Goal: Find specific page/section

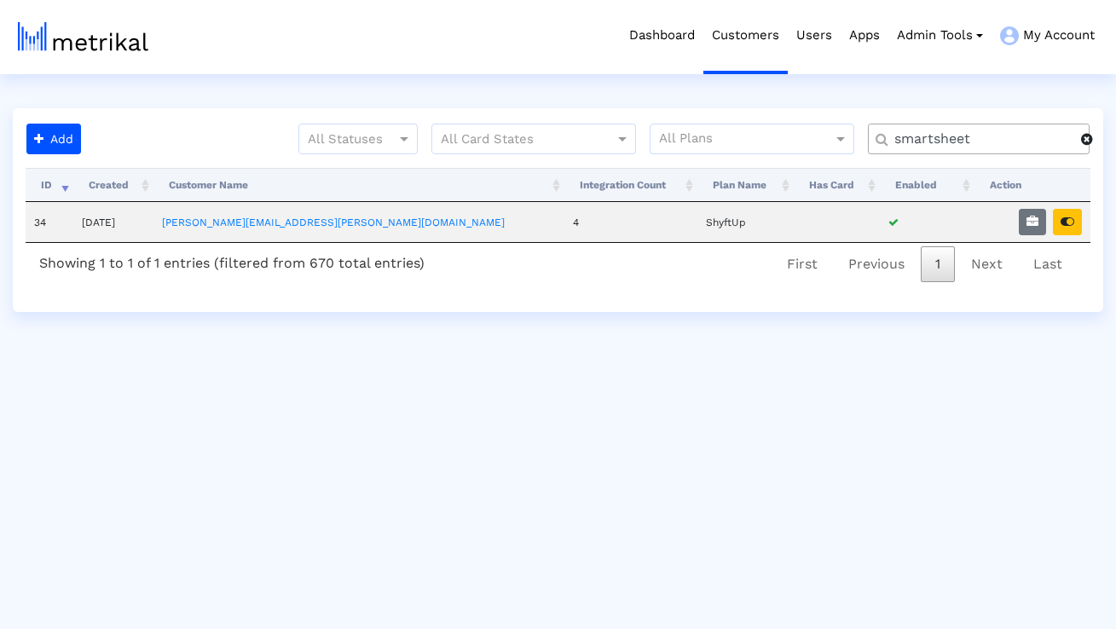
click at [945, 140] on input "smartsheet" at bounding box center [981, 139] width 199 height 18
type input "elevate"
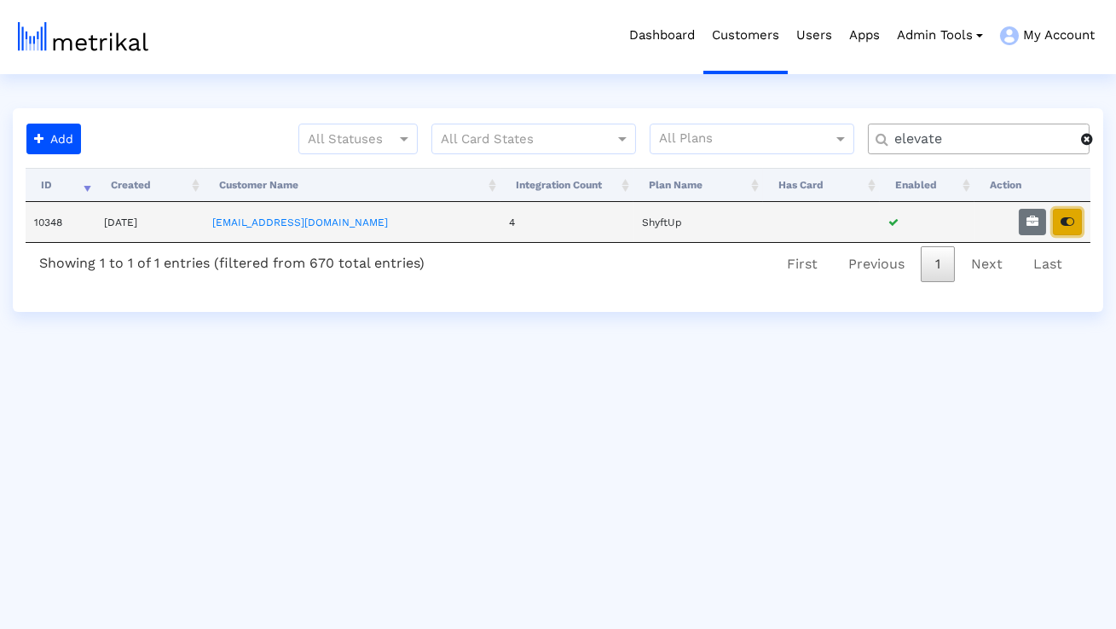
click at [1060, 215] on button "button" at bounding box center [1067, 222] width 29 height 26
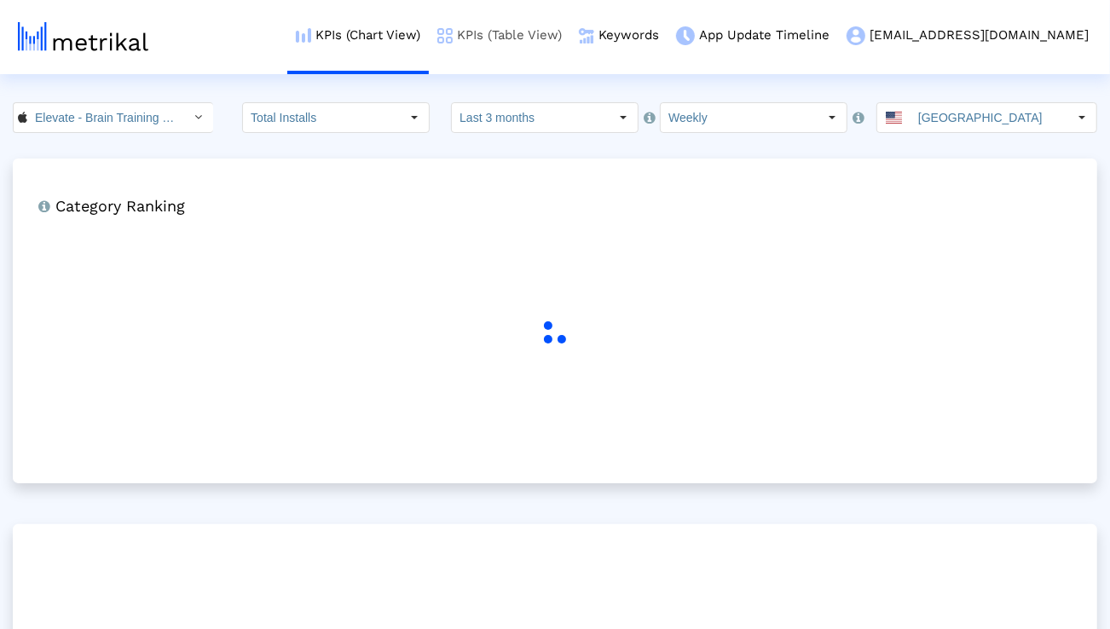
click at [570, 37] on link "KPIs (Table View)" at bounding box center [500, 35] width 142 height 71
